Goal: Task Accomplishment & Management: Manage account settings

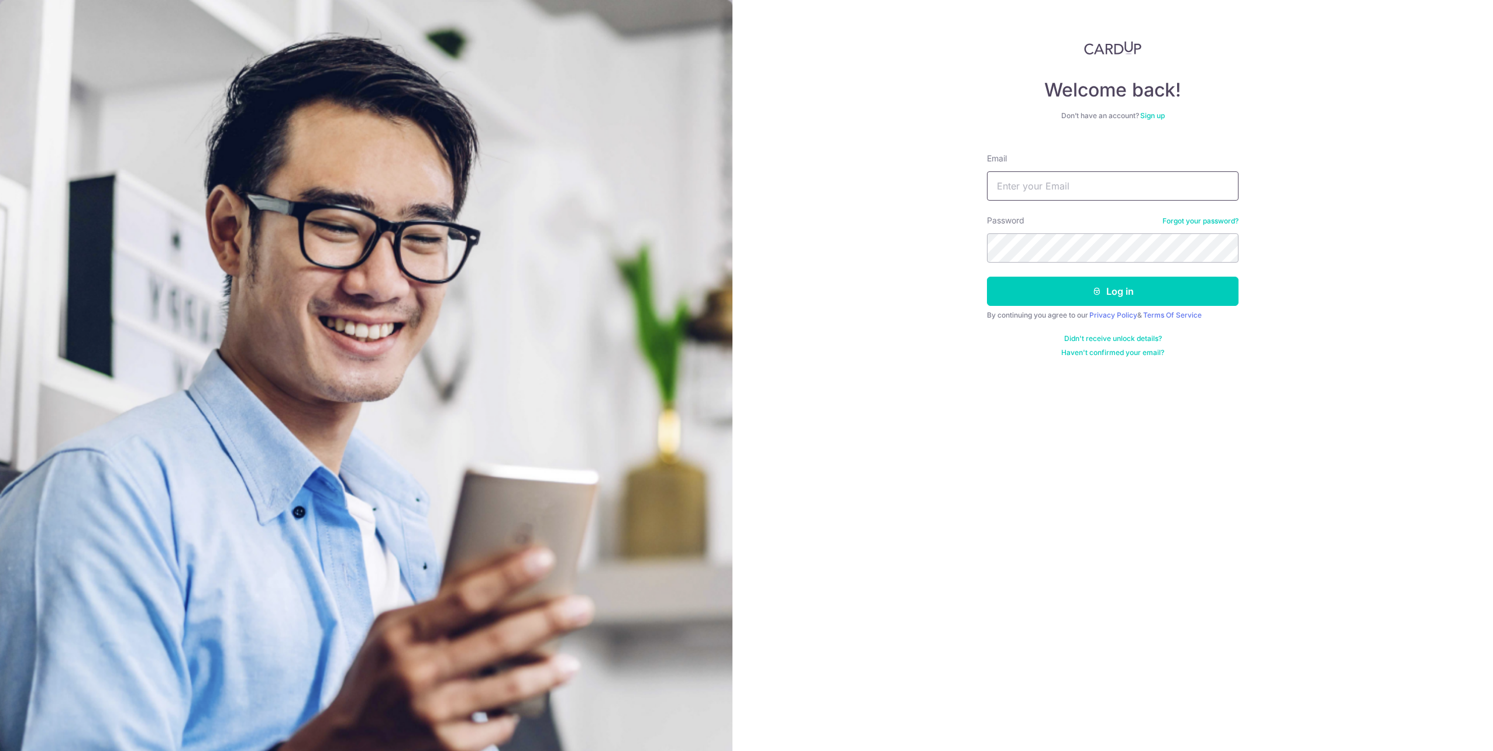
click at [1133, 192] on input "Email" at bounding box center [1113, 185] width 252 height 29
type input "[EMAIL_ADDRESS][DOMAIN_NAME]"
click at [987, 277] on button "Log in" at bounding box center [1113, 291] width 252 height 29
click at [839, 187] on div "Welcome back! Don’t have an account? Sign up Email ganweiliang@gmail.com Passwo…" at bounding box center [1113, 375] width 761 height 751
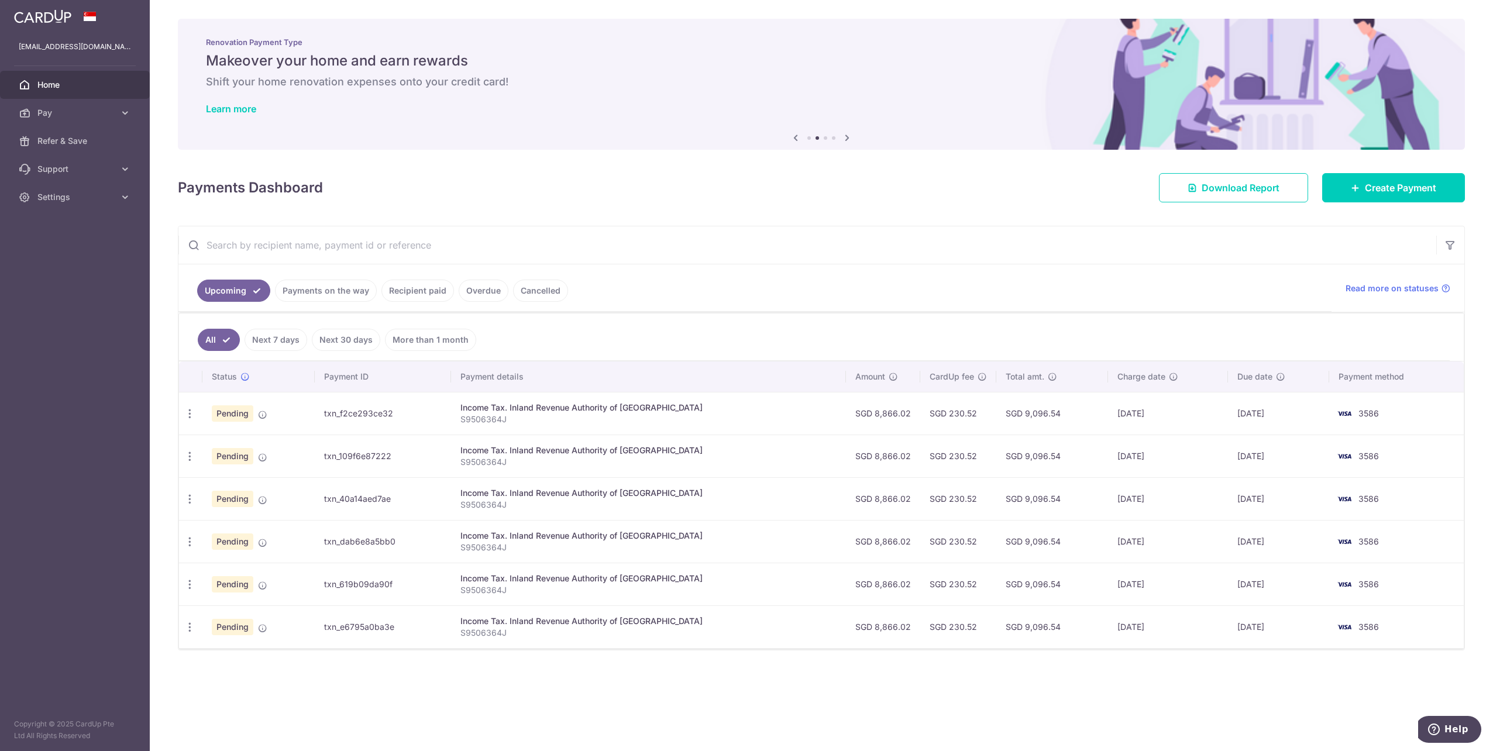
click at [189, 415] on icon "button" at bounding box center [190, 414] width 12 height 12
click at [269, 444] on span "Update payment" at bounding box center [252, 446] width 80 height 14
radio input "true"
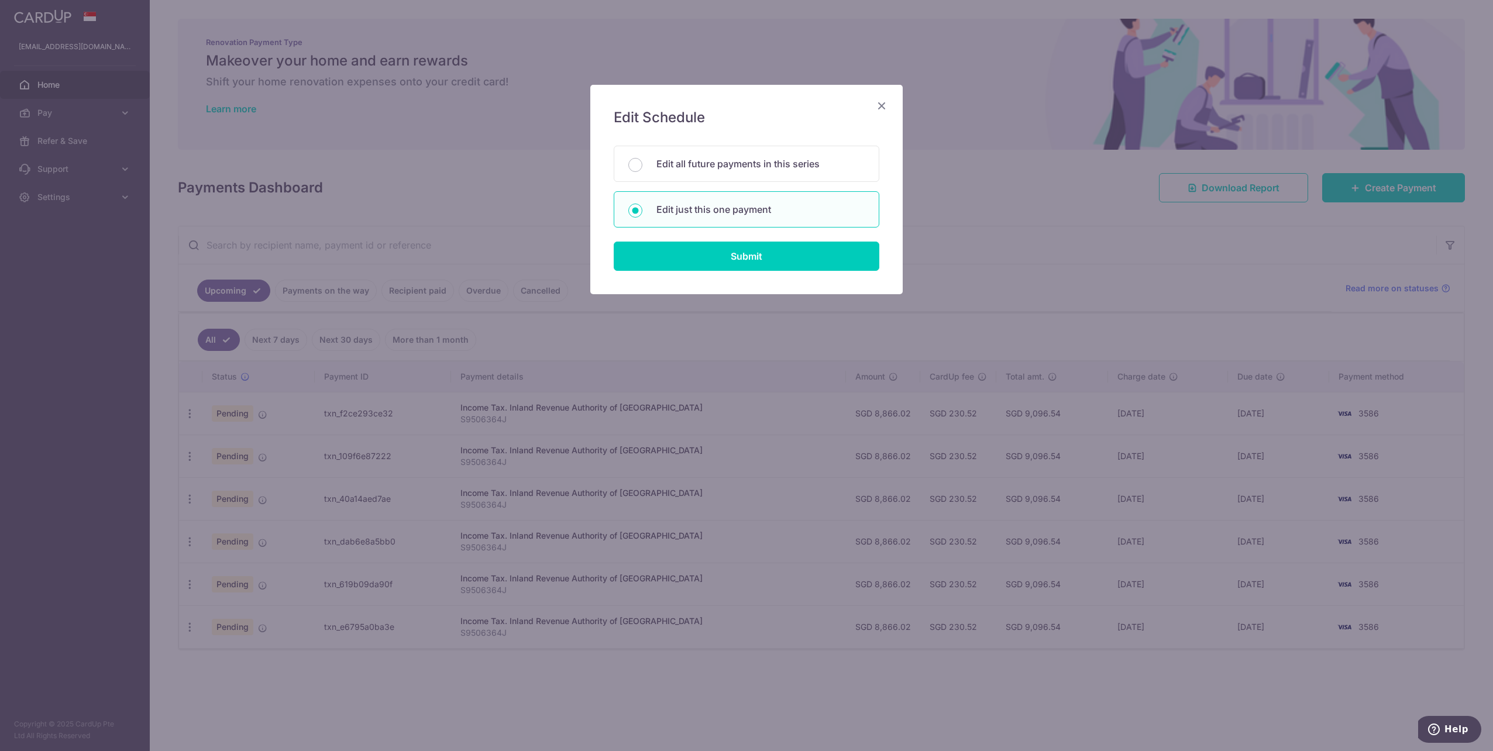
click at [747, 152] on div "Edit all future payments in this series" at bounding box center [747, 164] width 266 height 36
radio input "true"
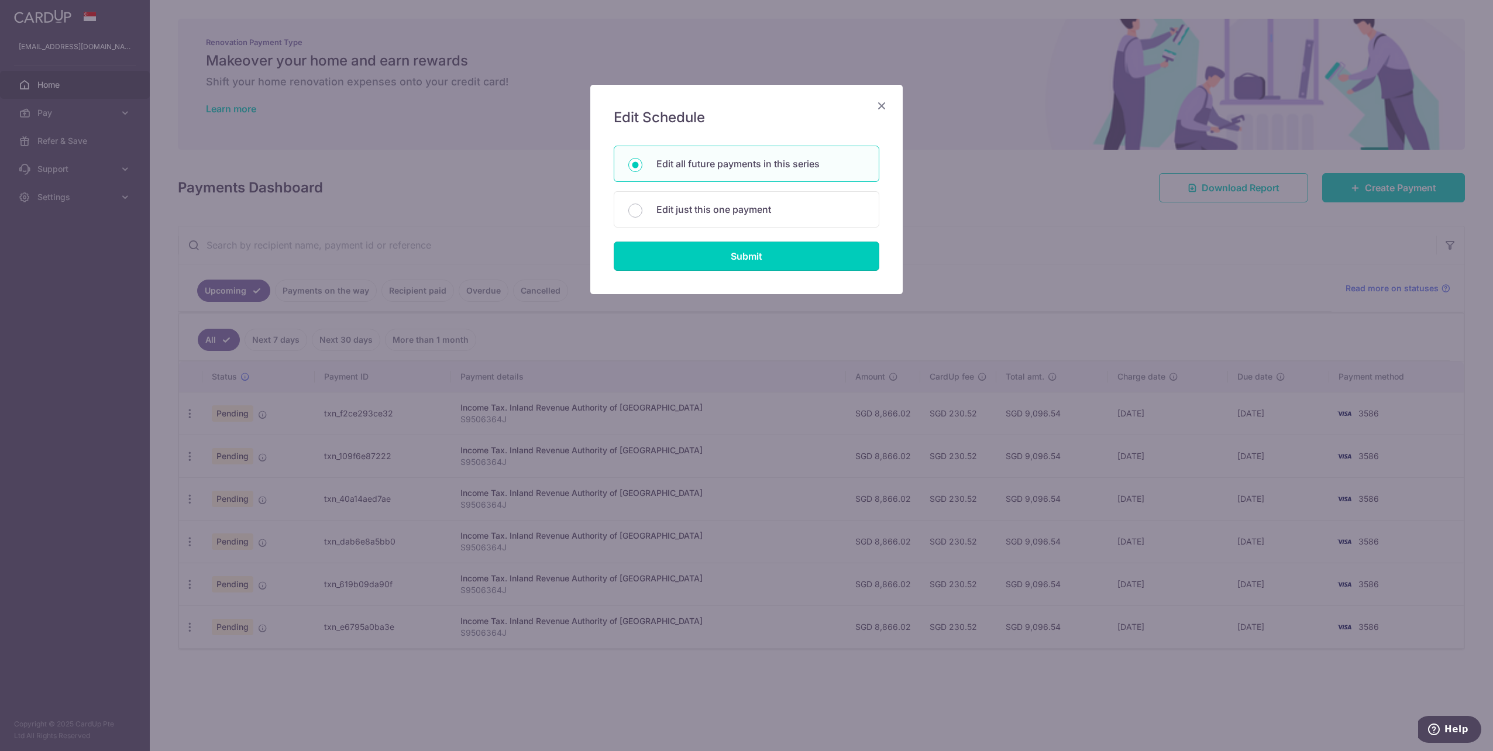
click at [748, 260] on input "Submit" at bounding box center [747, 256] width 266 height 29
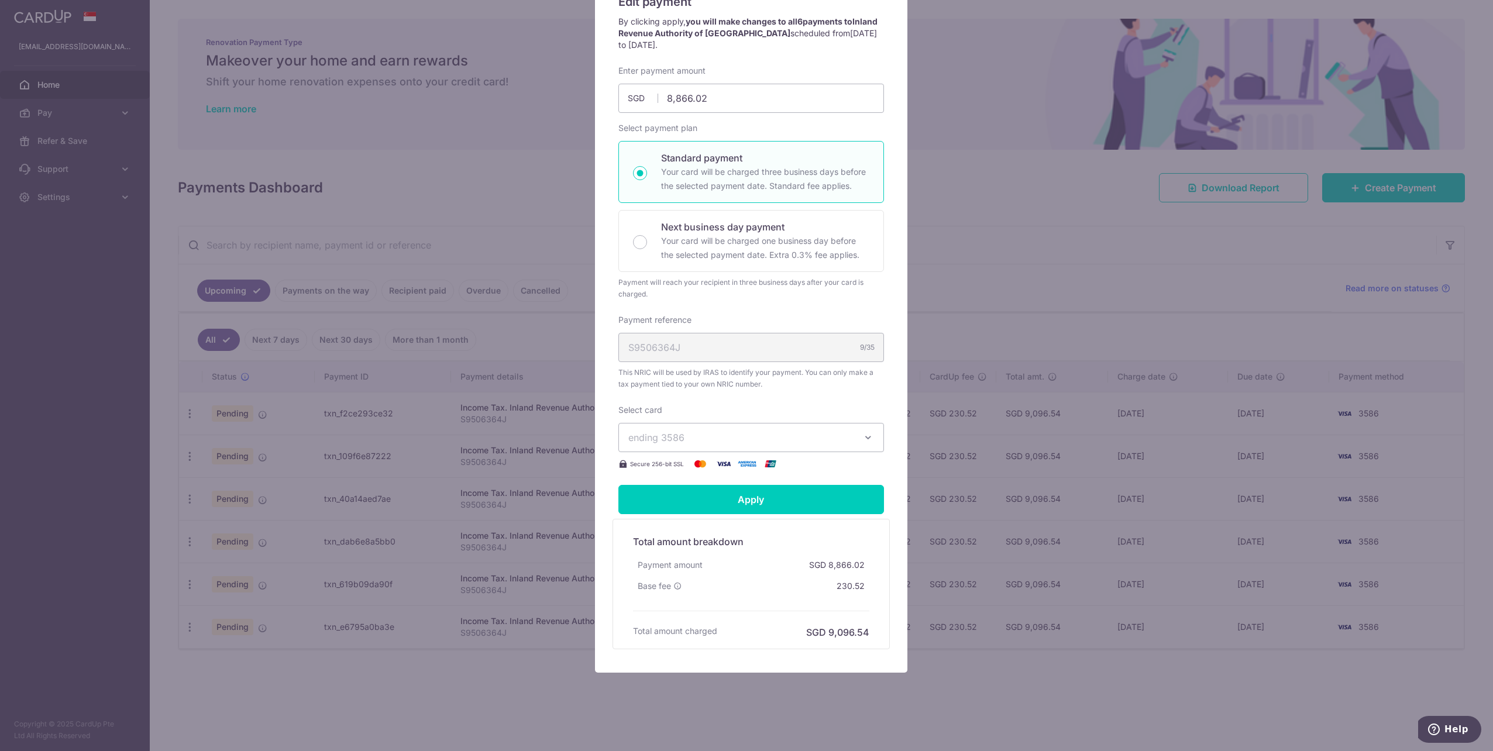
scroll to position [122, 0]
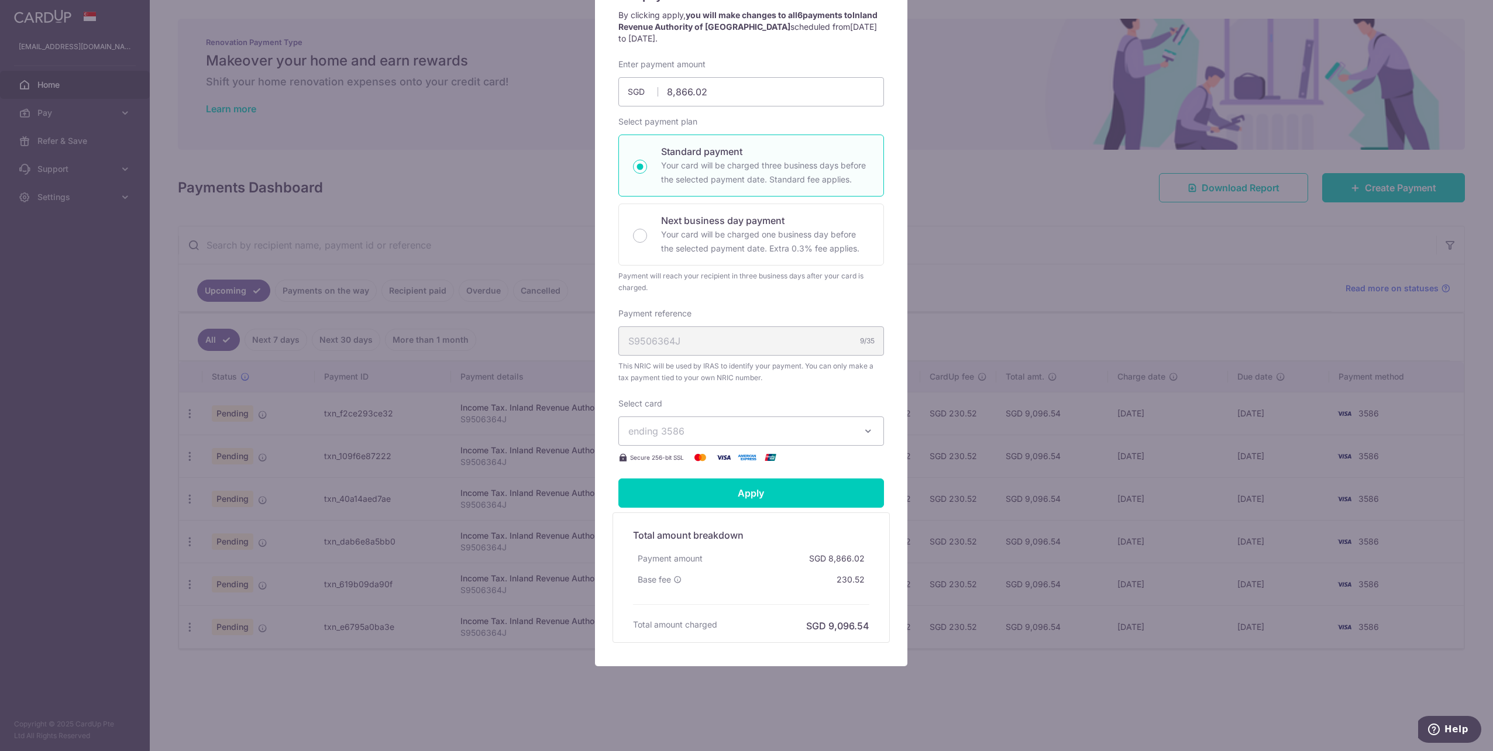
click at [695, 427] on span "ending 3586" at bounding box center [740, 431] width 225 height 14
click at [878, 411] on div "Select card ending 3586 **** 3586 Secure 256-bit SSL" at bounding box center [751, 431] width 266 height 67
click at [726, 88] on input "8,866.02" at bounding box center [751, 91] width 266 height 29
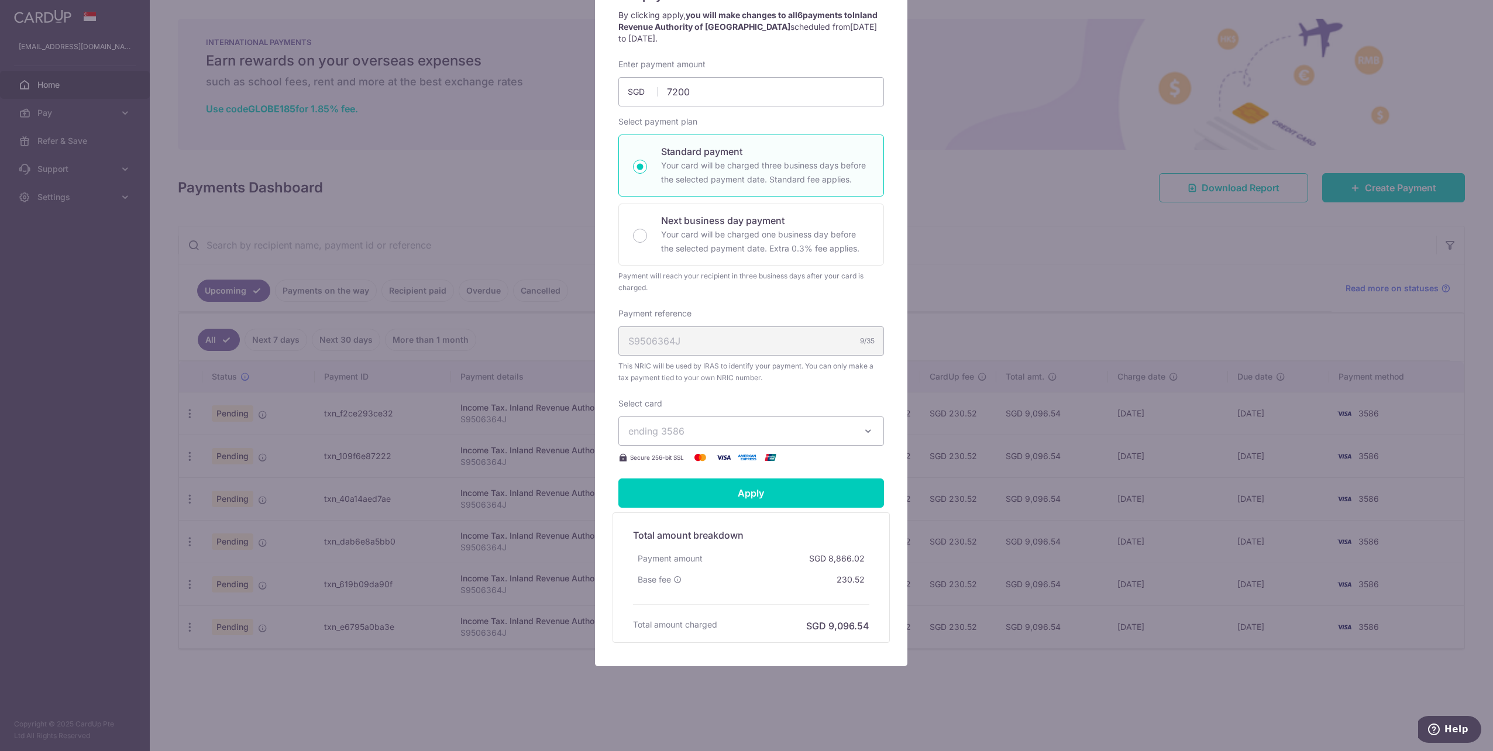
type input "7,200.00"
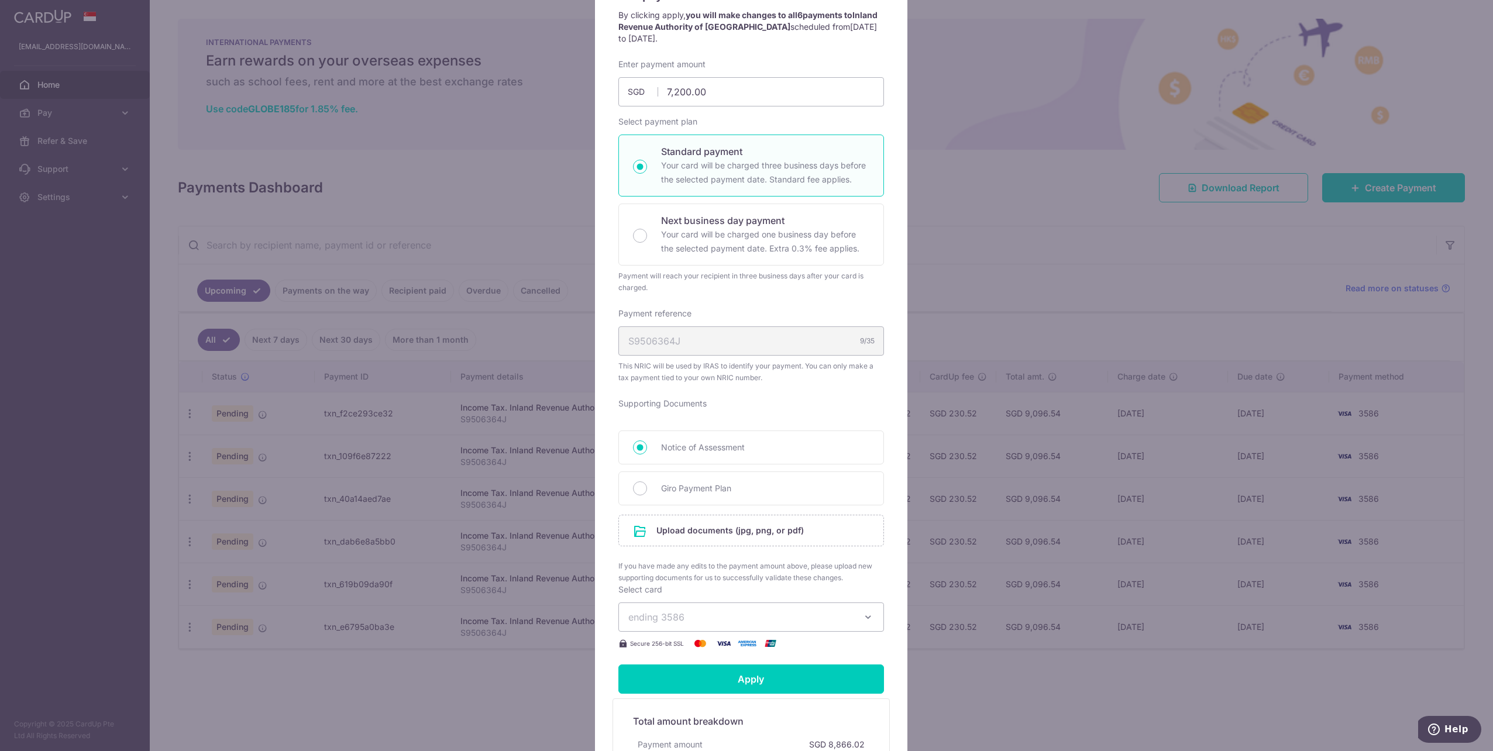
click at [799, 115] on div "Enter payment amount 7,200.00 7200.00 SGD To change the payment amount, please …" at bounding box center [751, 355] width 266 height 592
click at [718, 486] on span "Giro Payment Plan" at bounding box center [765, 489] width 208 height 14
click at [647, 486] on input "Giro Payment Plan" at bounding box center [640, 489] width 14 height 14
radio input "true"
click at [725, 523] on input "file" at bounding box center [751, 530] width 264 height 30
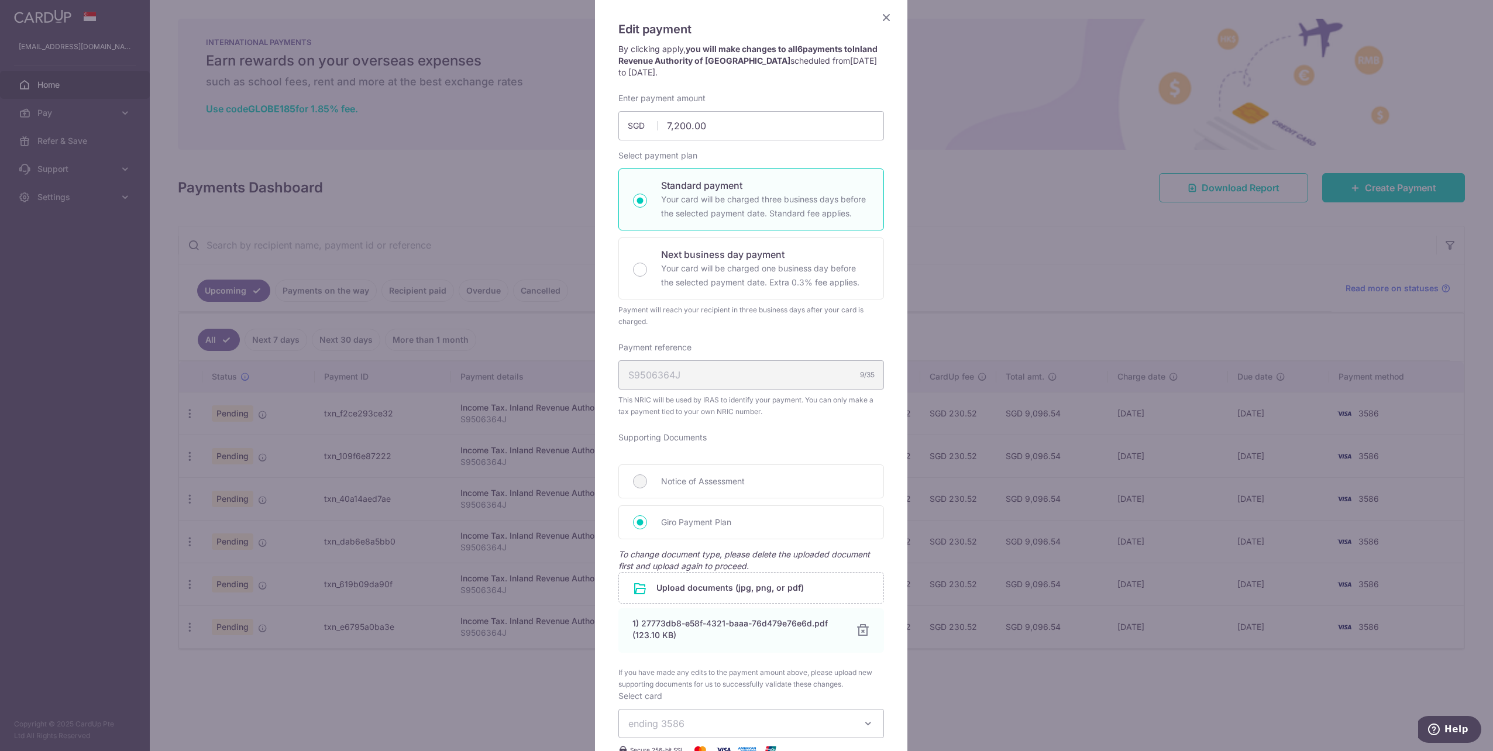
scroll to position [322, 0]
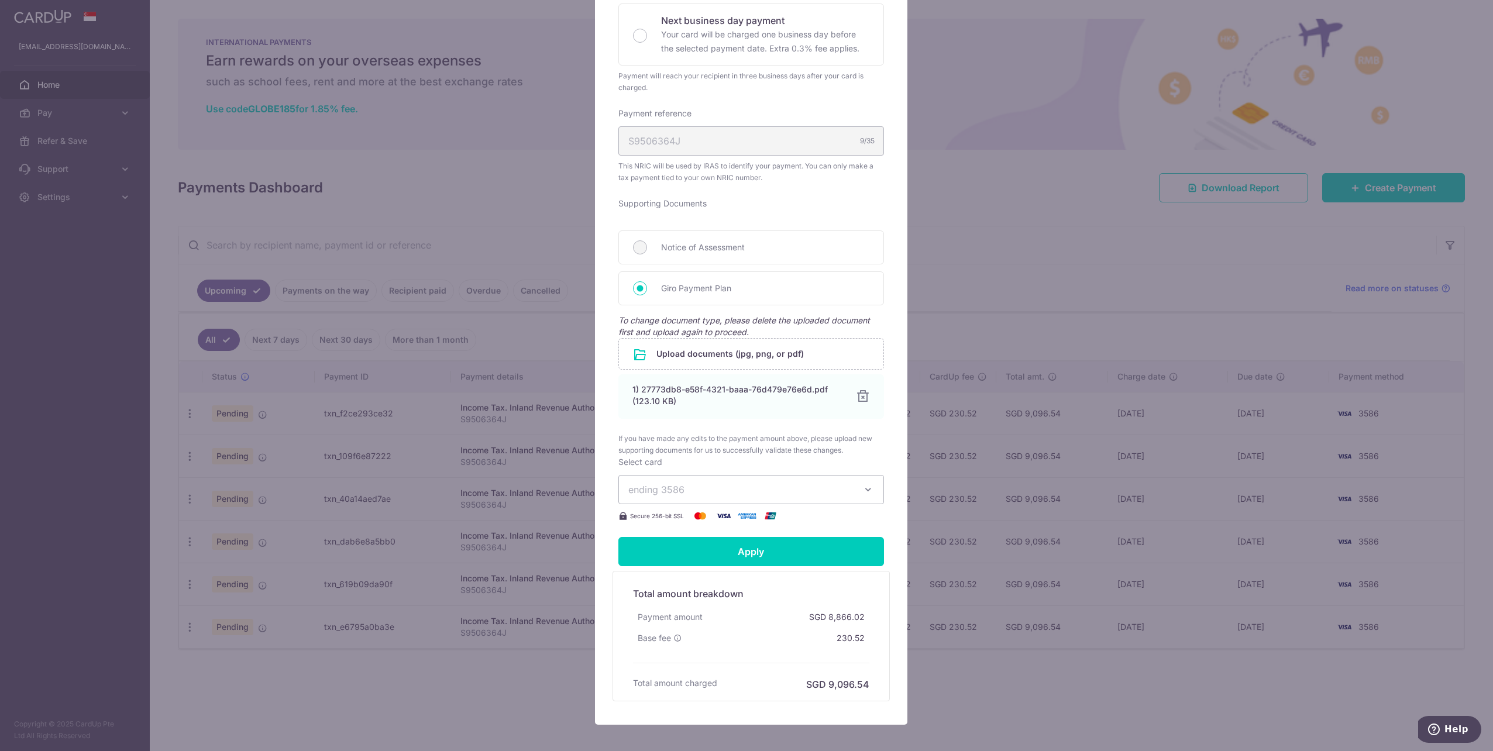
click at [876, 622] on div "Total amount breakdown Payment amount SGD 8,866.02 Base fee 230.52 Processing f…" at bounding box center [751, 636] width 277 height 130
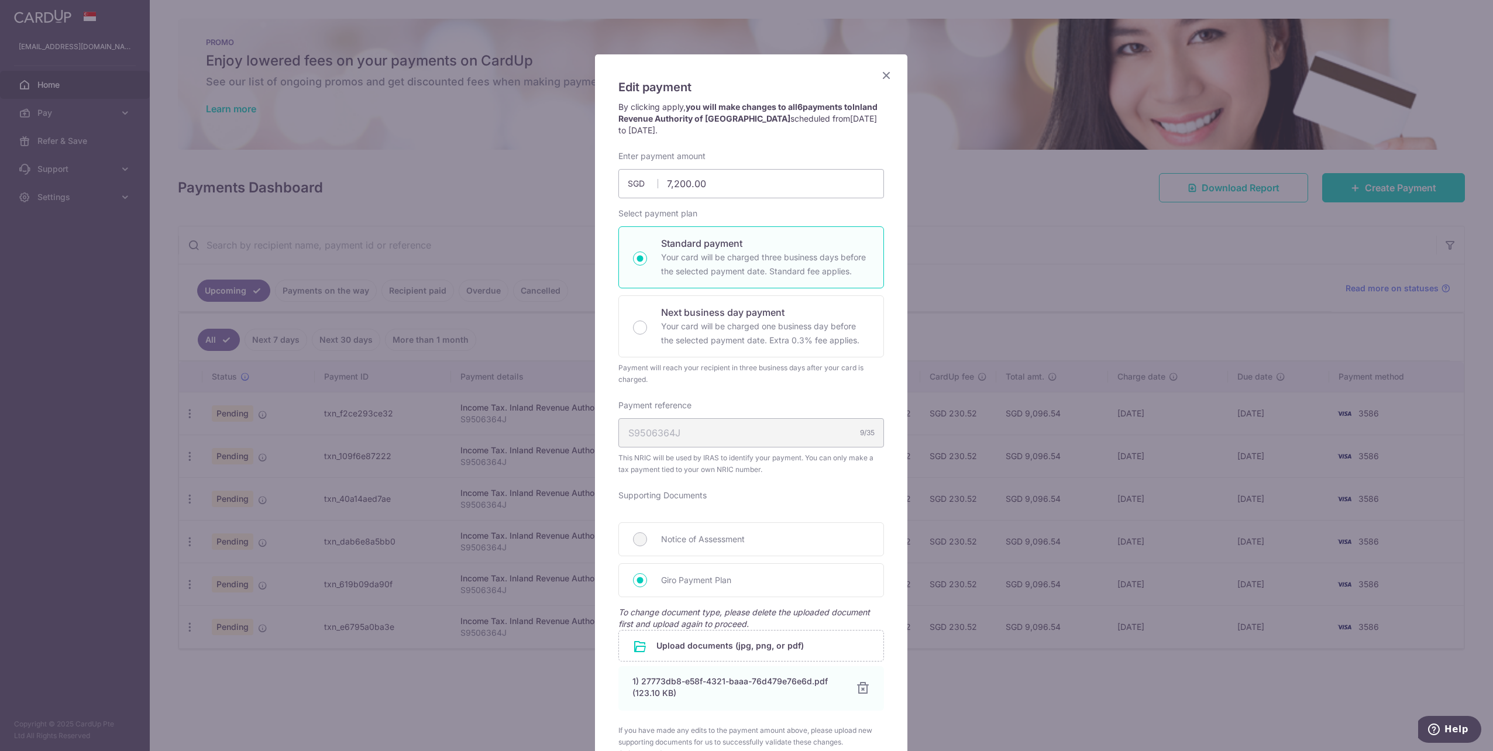
scroll to position [30, 0]
click at [713, 181] on input "7,200.00" at bounding box center [751, 184] width 266 height 29
type input "7,200.00"
click at [768, 149] on div "By clicking apply, you will make changes to all 6 payments to Inland Revenue Au…" at bounding box center [751, 126] width 277 height 49
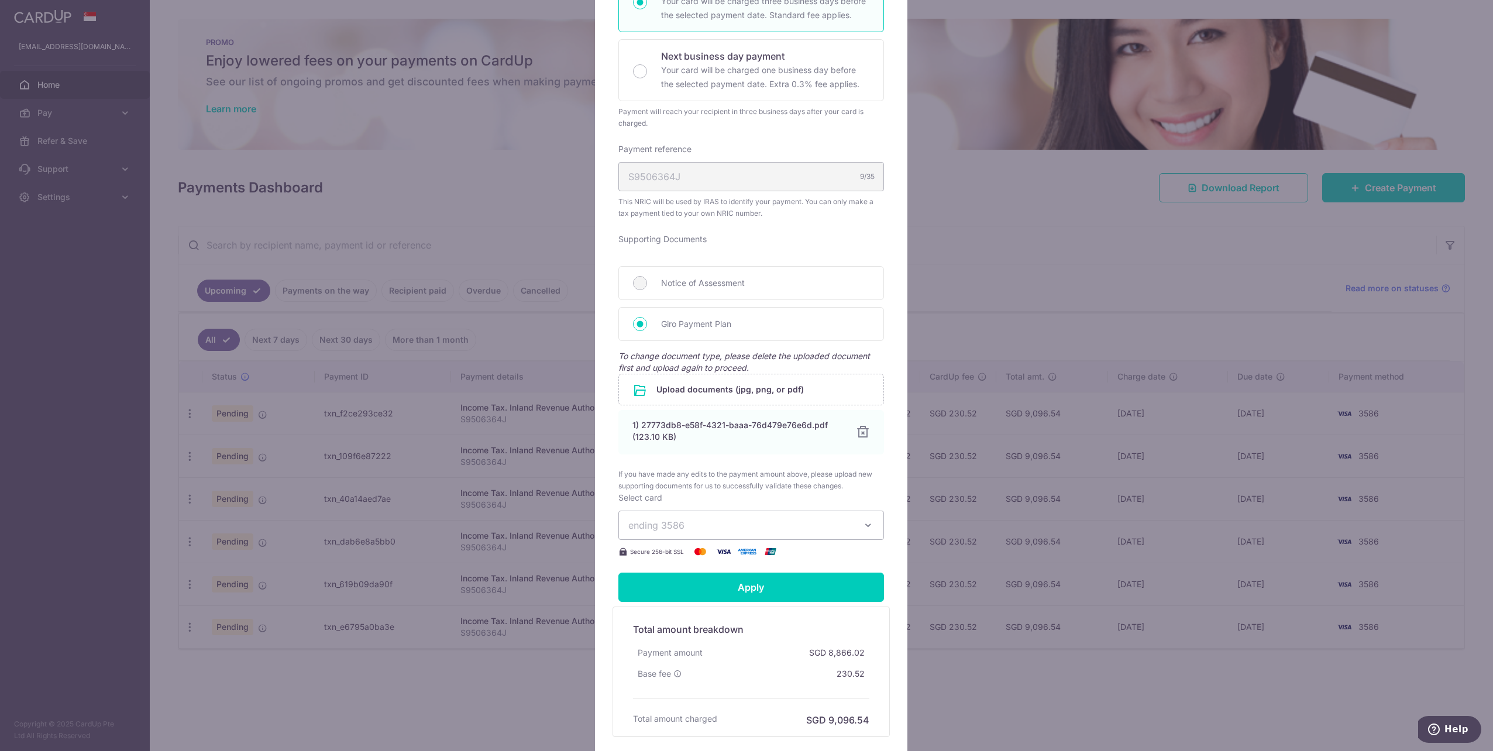
scroll to position [322, 0]
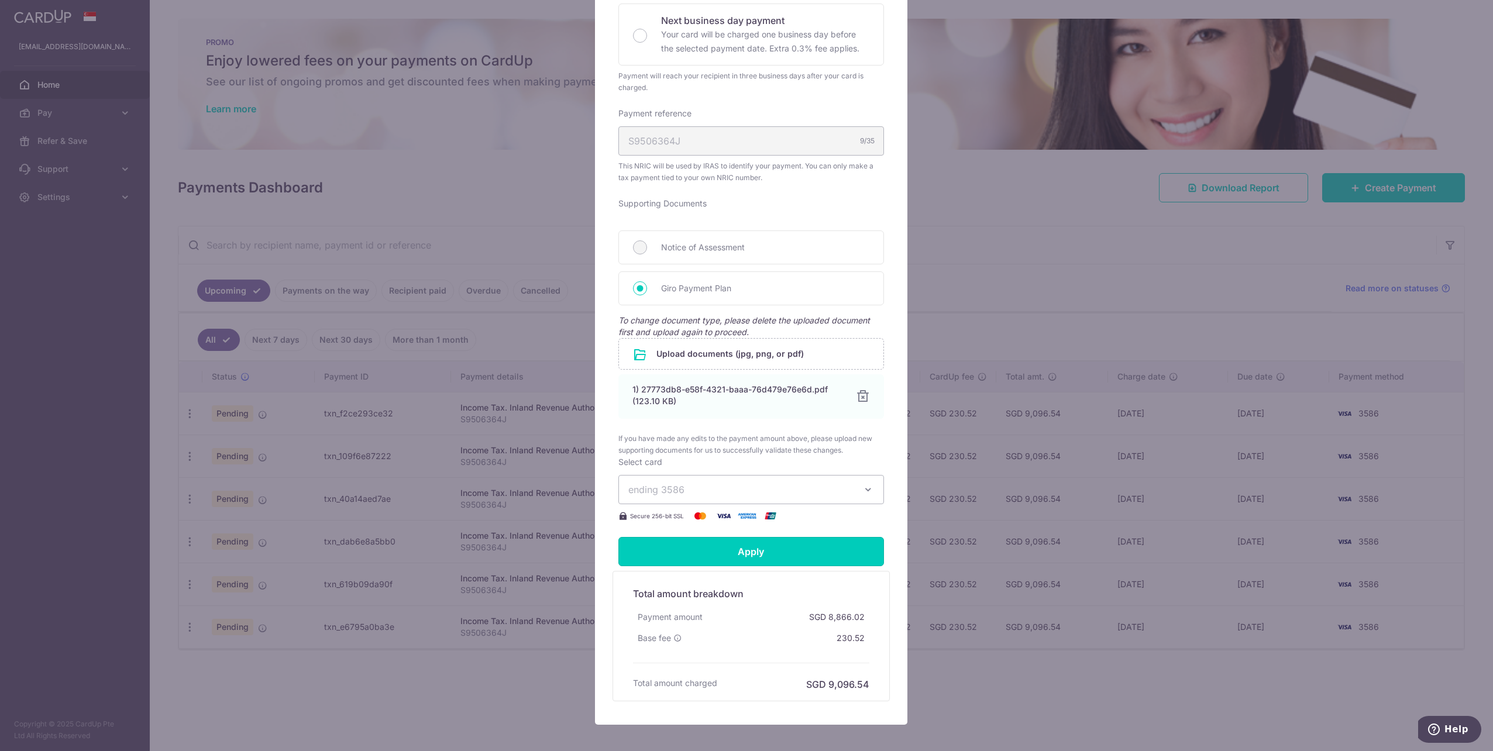
click at [827, 556] on input "Apply" at bounding box center [751, 551] width 266 height 29
type input "Successfully Applied"
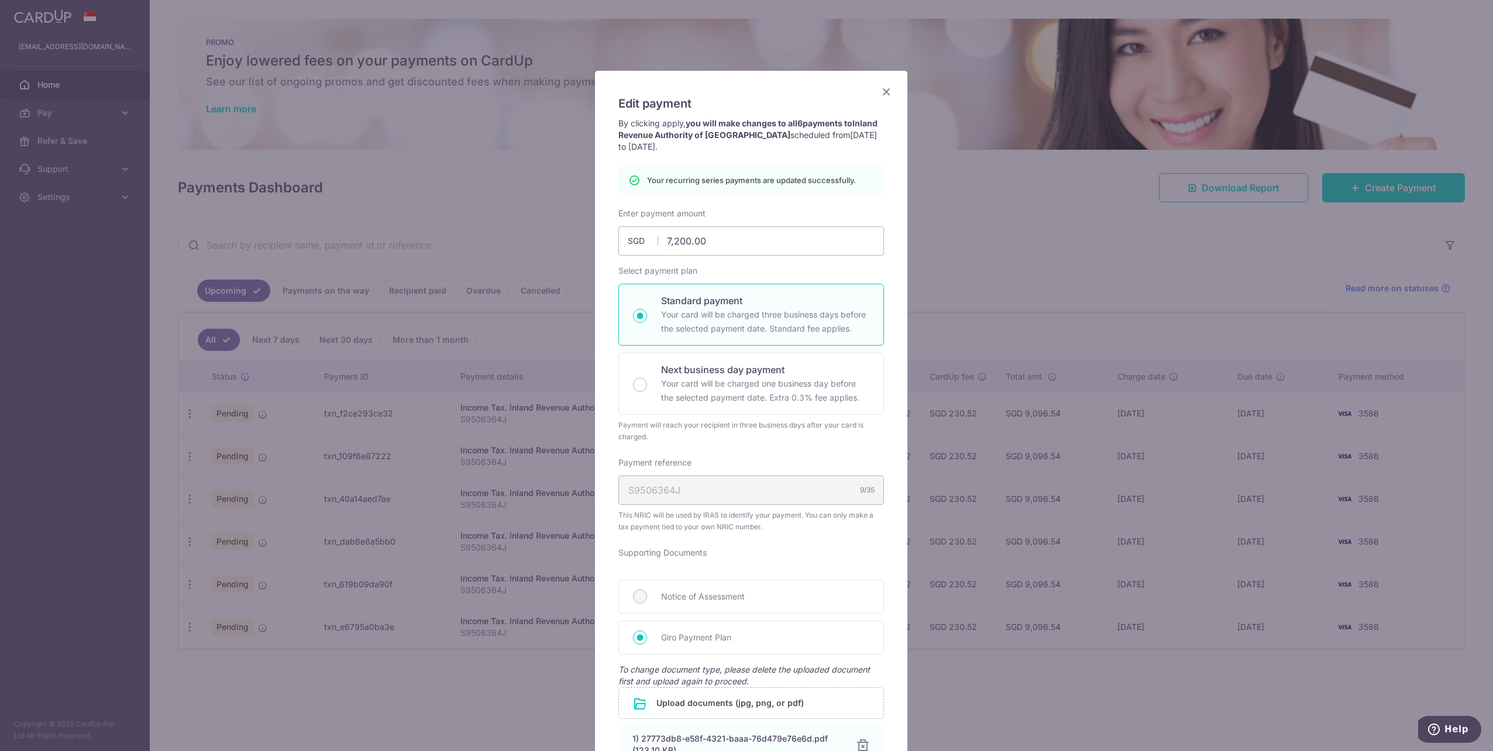
scroll to position [12, 0]
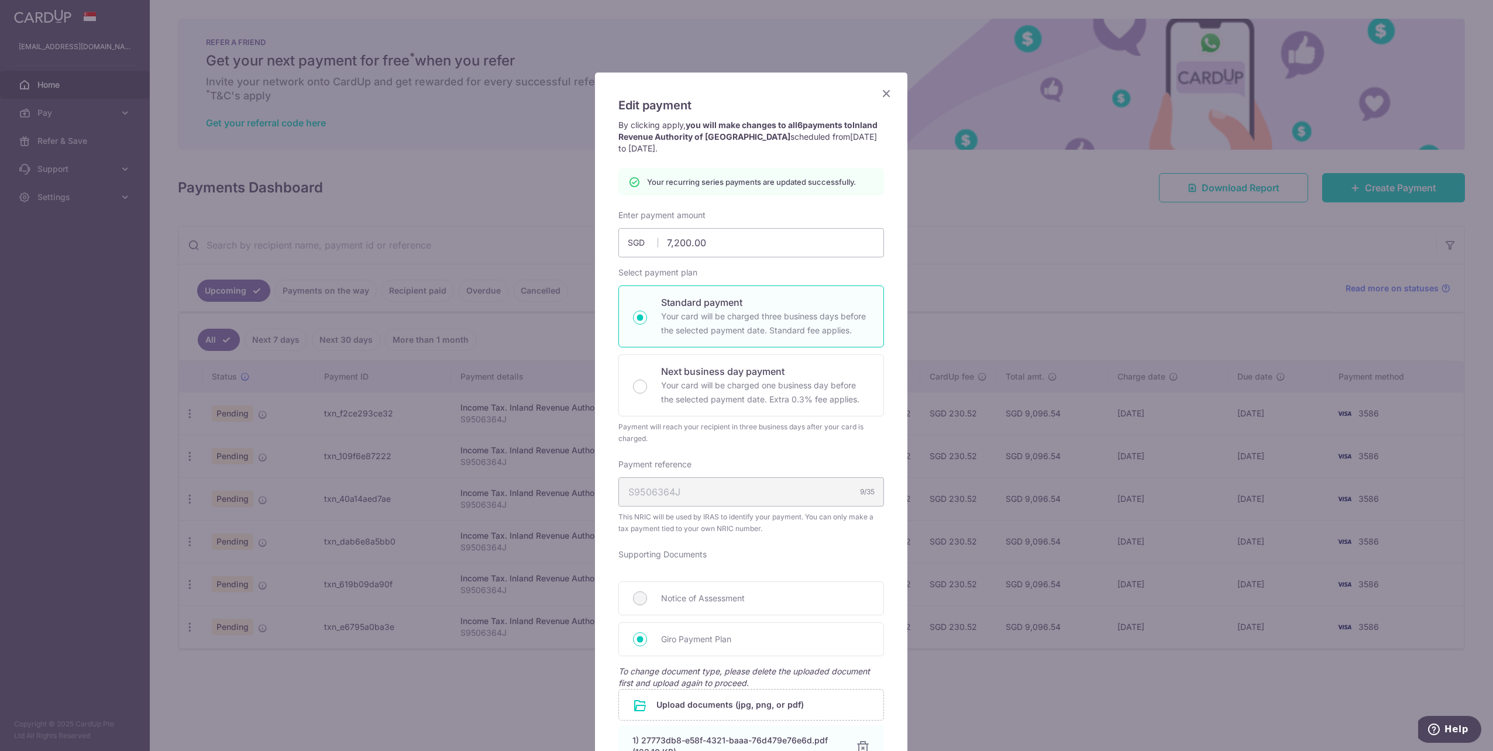
click at [887, 91] on icon "Close" at bounding box center [886, 93] width 14 height 15
